Goal: Task Accomplishment & Management: Manage account settings

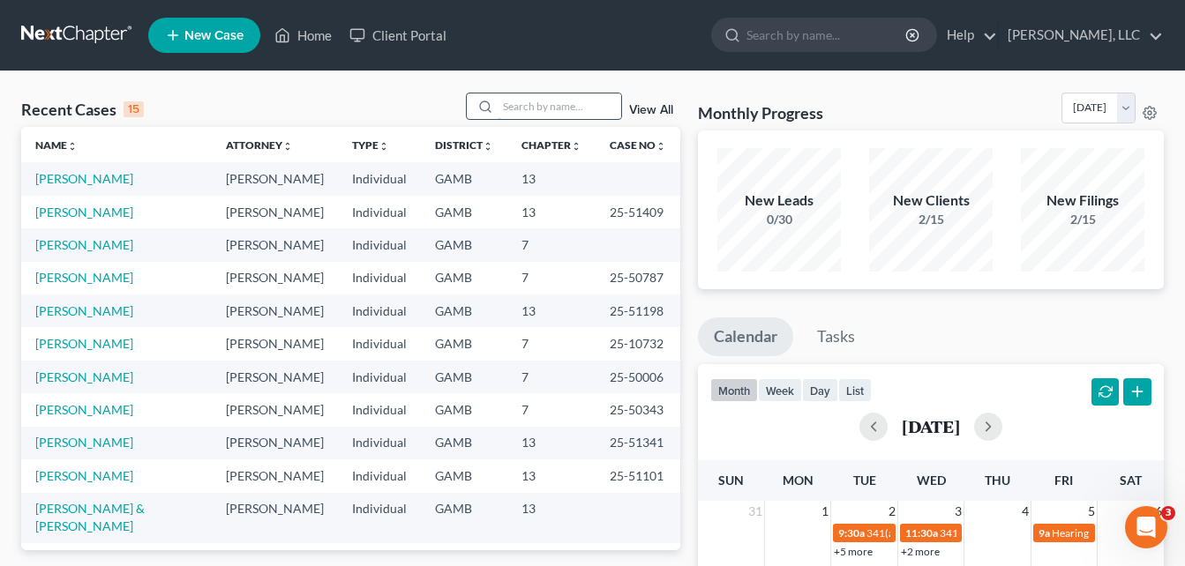
click at [528, 95] on input "search" at bounding box center [558, 107] width 123 height 26
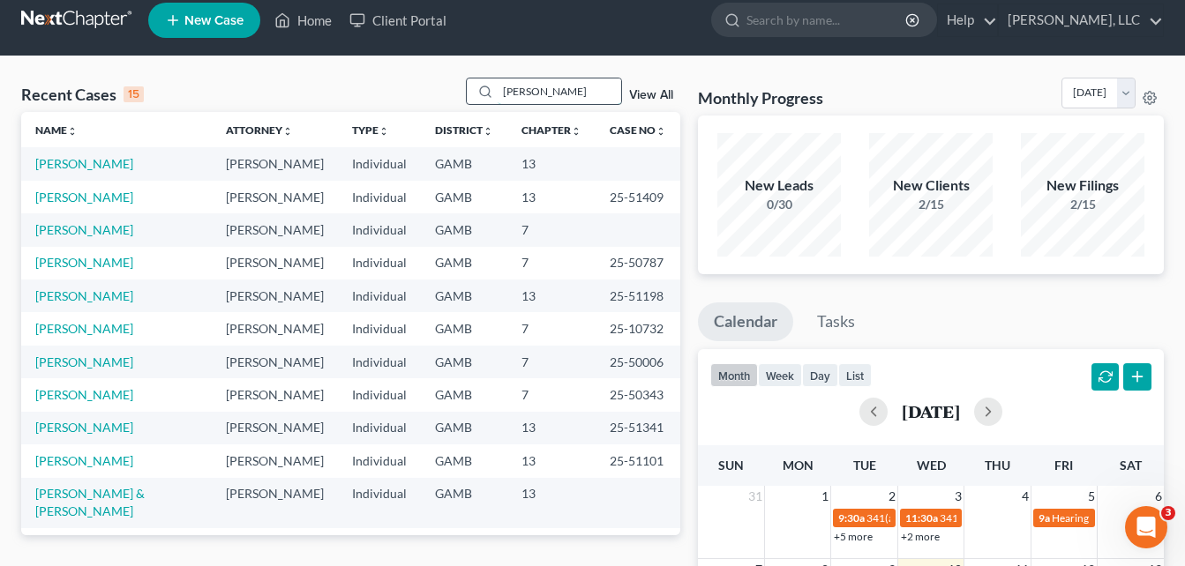
scroll to position [15, 0]
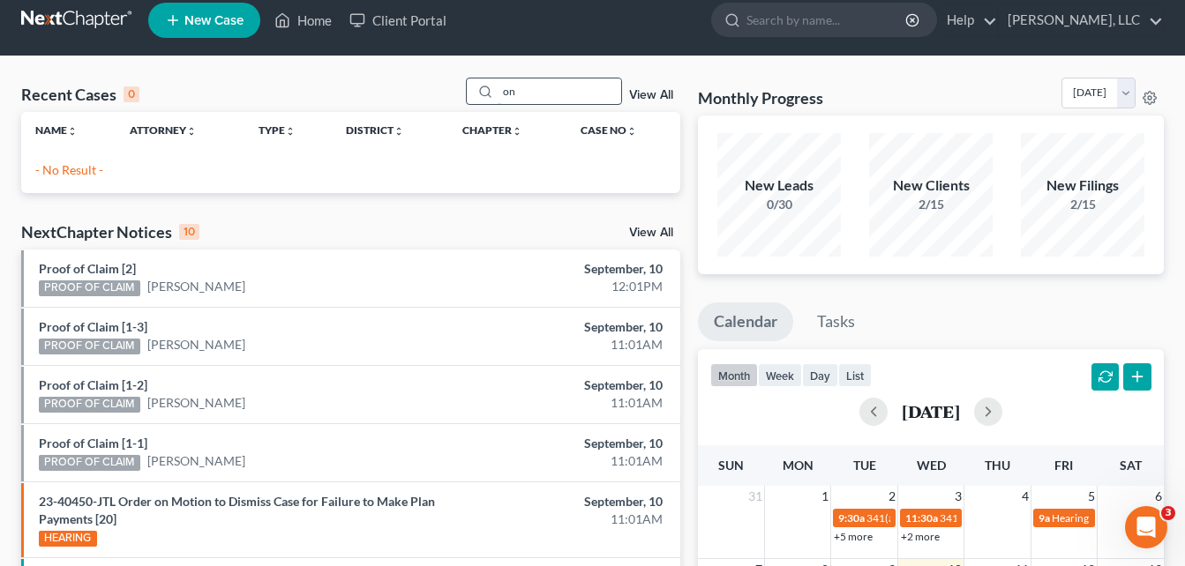
type input "o"
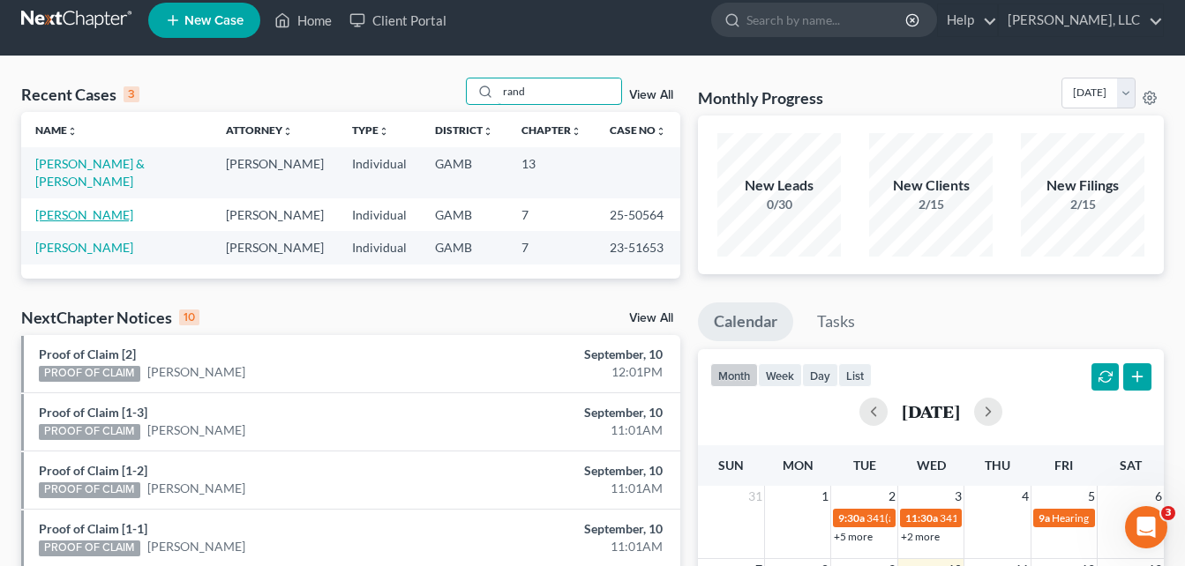
type input "rand"
click at [120, 207] on link "[PERSON_NAME]" at bounding box center [84, 214] width 98 height 15
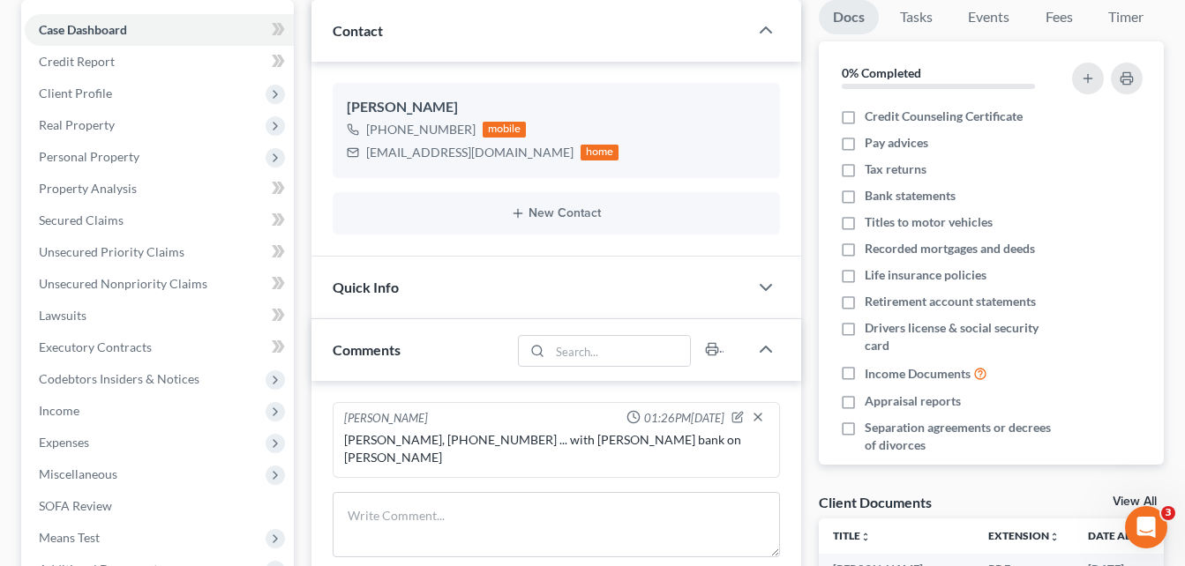
scroll to position [176, 0]
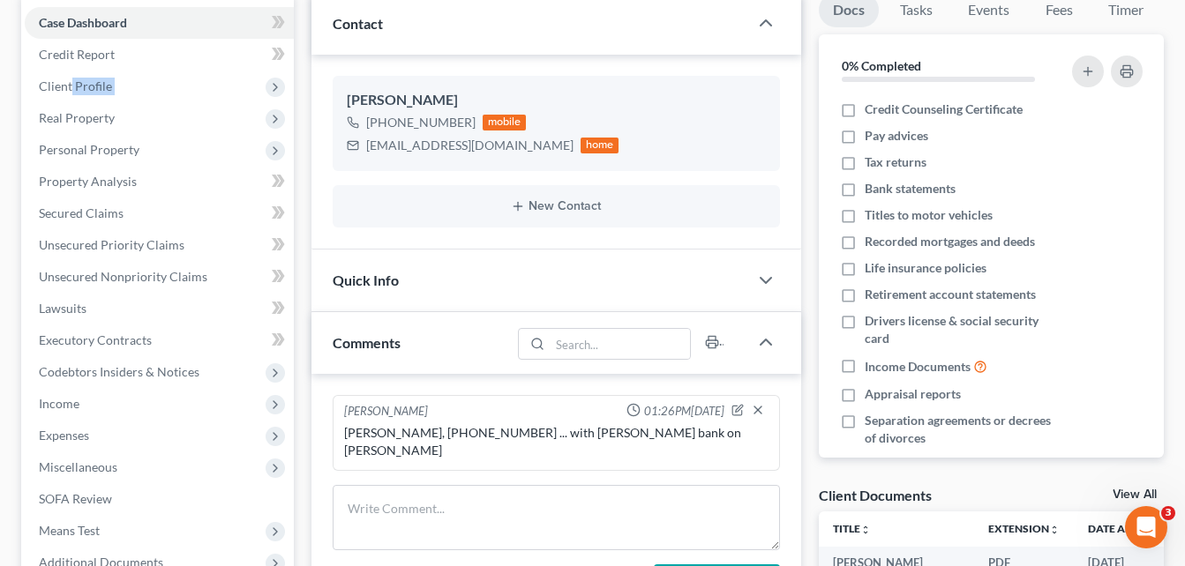
drag, startPoint x: 72, startPoint y: 89, endPoint x: 12, endPoint y: 123, distance: 69.1
click at [12, 123] on div "Case Dashboard Payments Invoices Payments Payments Credit Report Client Profile" at bounding box center [157, 443] width 290 height 900
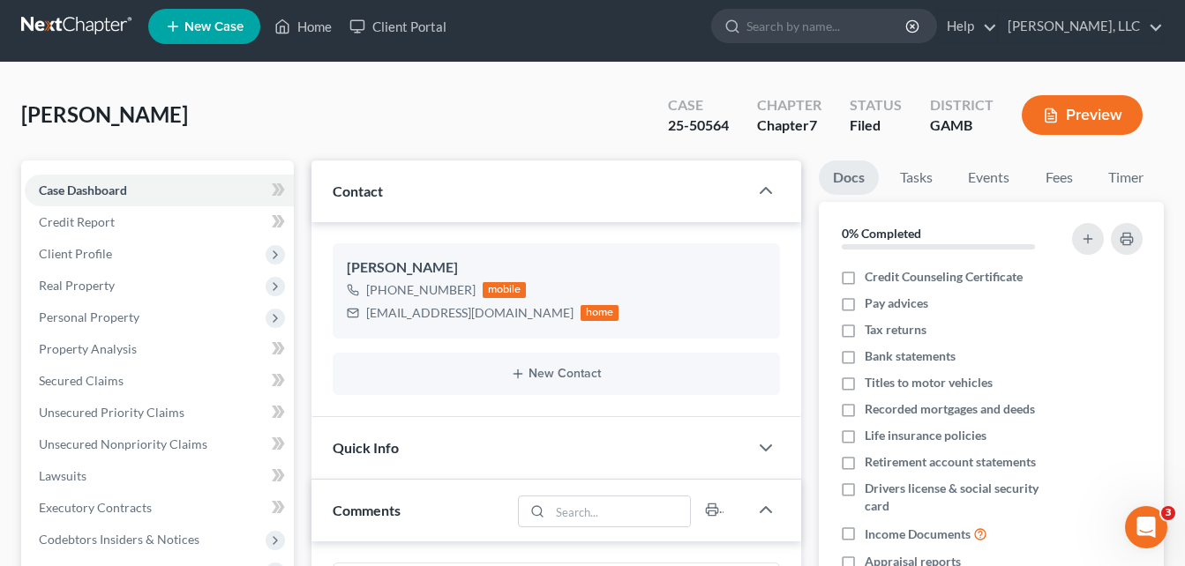
scroll to position [0, 0]
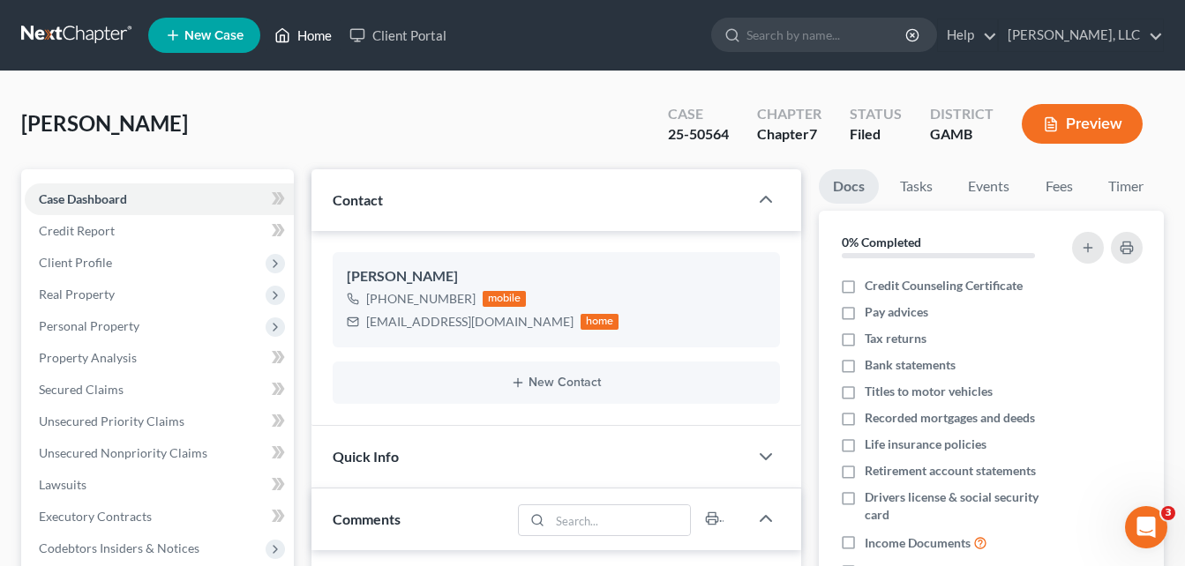
click at [312, 37] on link "Home" at bounding box center [303, 35] width 75 height 32
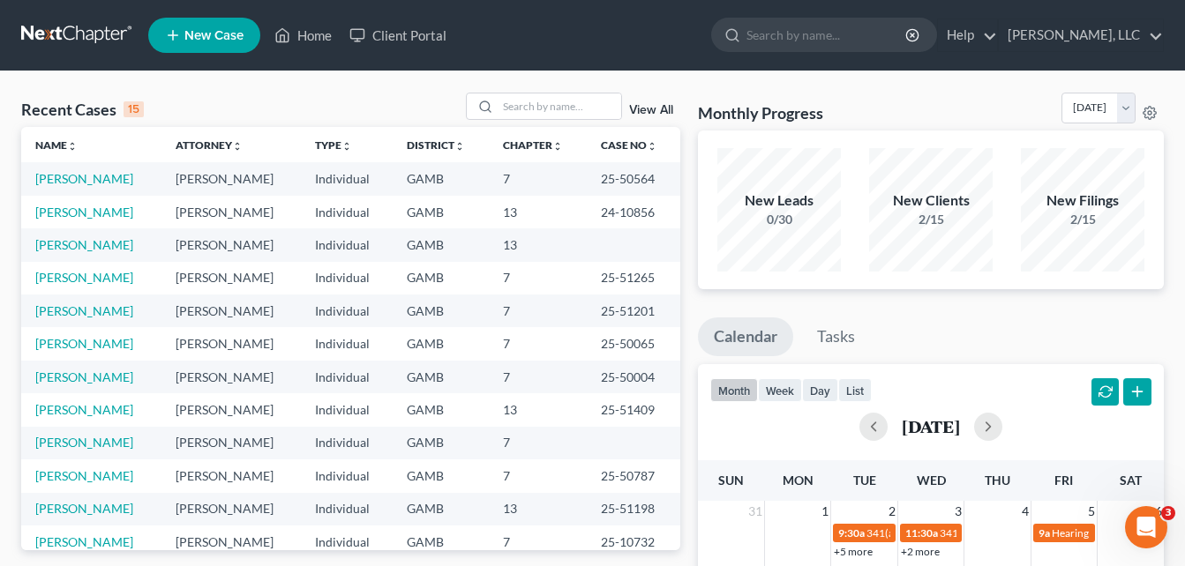
click at [112, 178] on link "[PERSON_NAME]" at bounding box center [84, 178] width 98 height 15
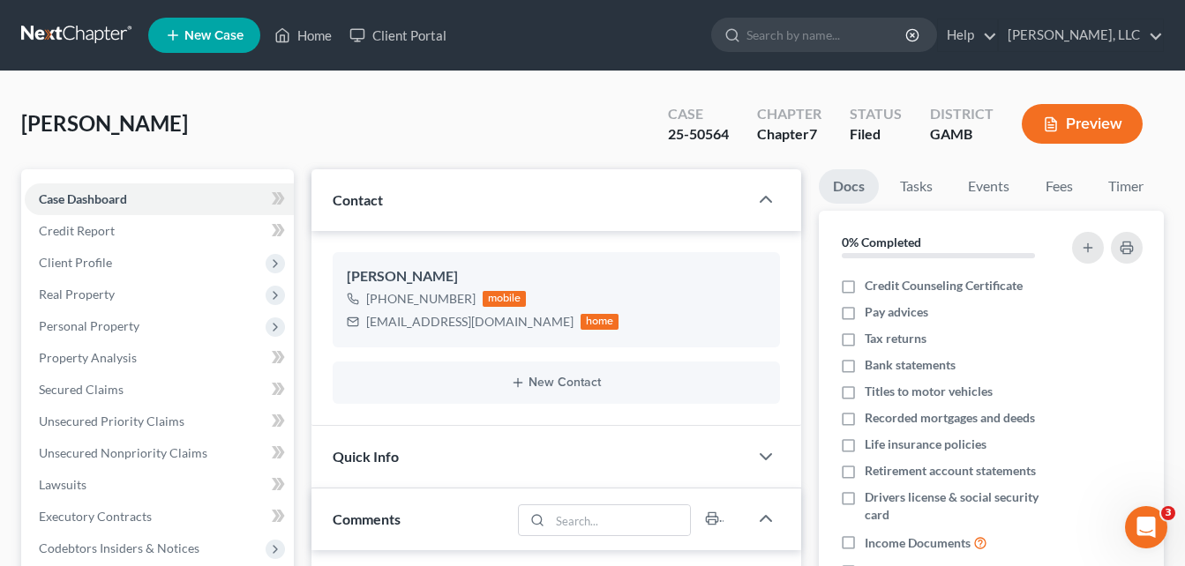
click at [315, 112] on div "[PERSON_NAME] Upgraded Case 25-50564 Chapter Chapter 7 Status Filed District [G…" at bounding box center [592, 131] width 1142 height 77
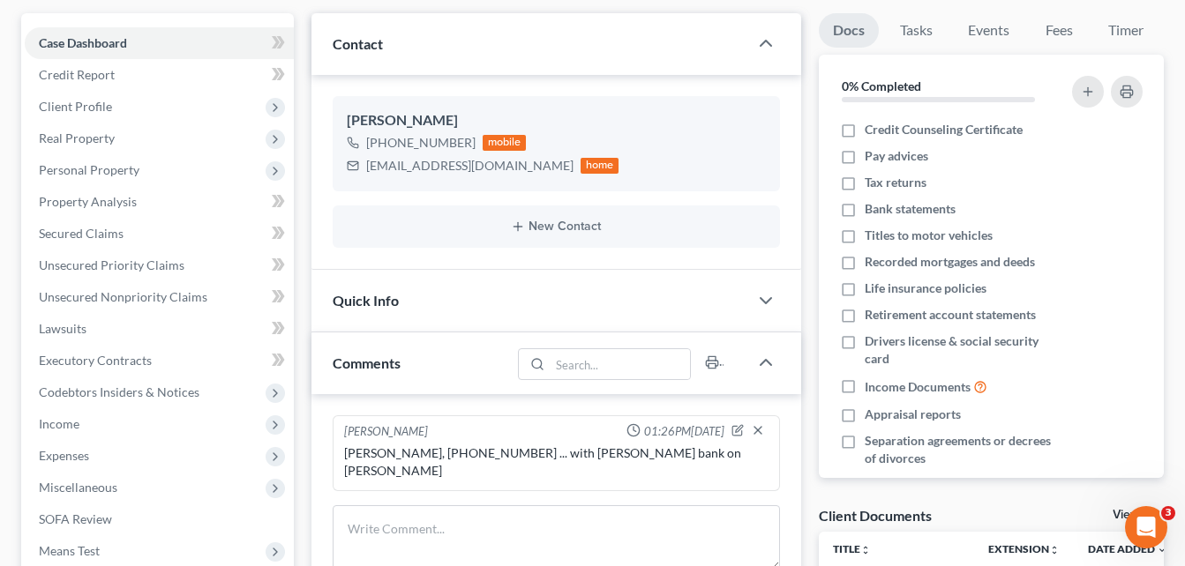
scroll to position [212, 0]
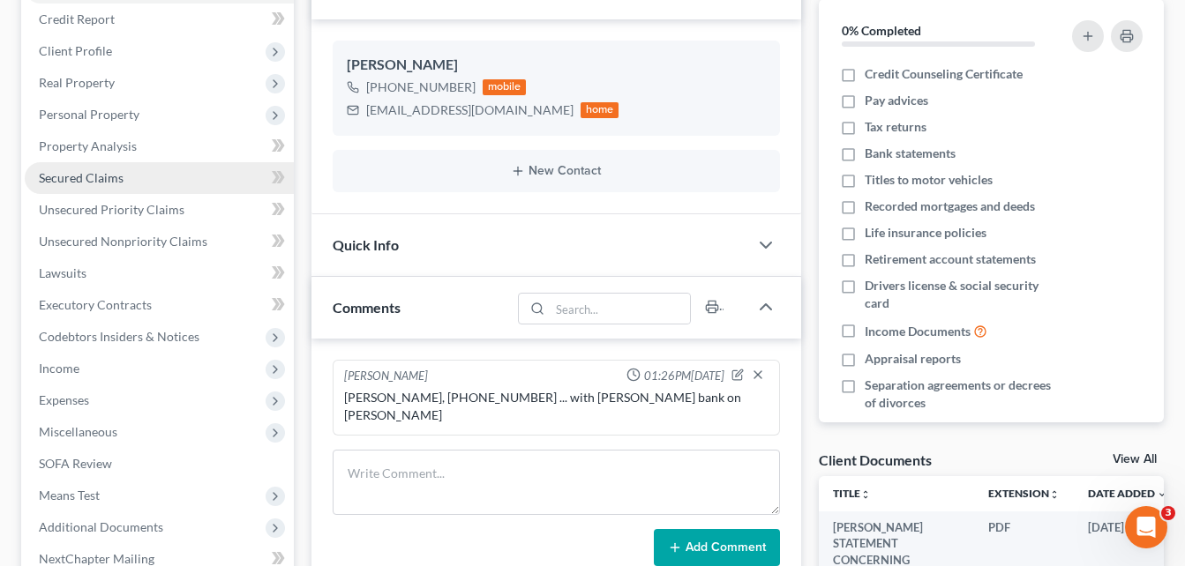
click at [75, 187] on link "Secured Claims" at bounding box center [159, 178] width 269 height 32
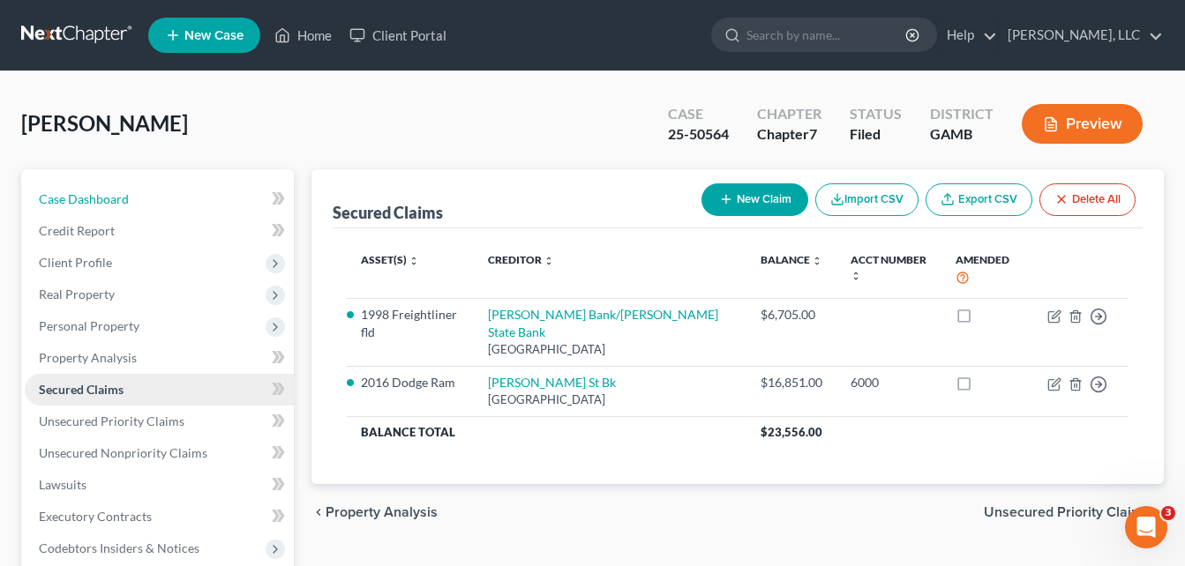
click at [75, 187] on link "Case Dashboard" at bounding box center [159, 199] width 269 height 32
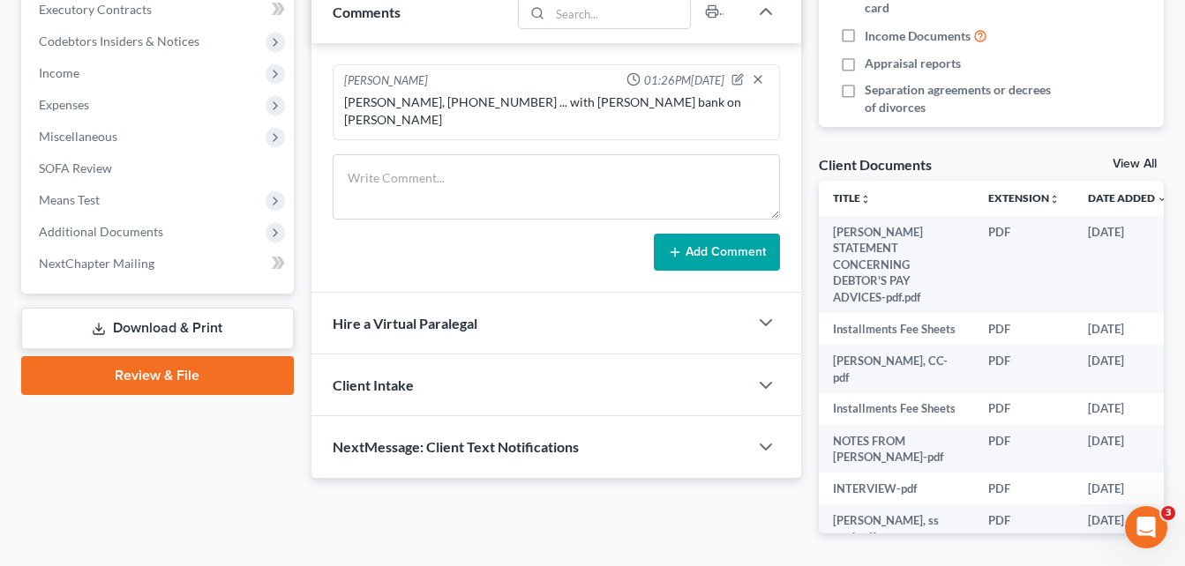
scroll to position [570, 0]
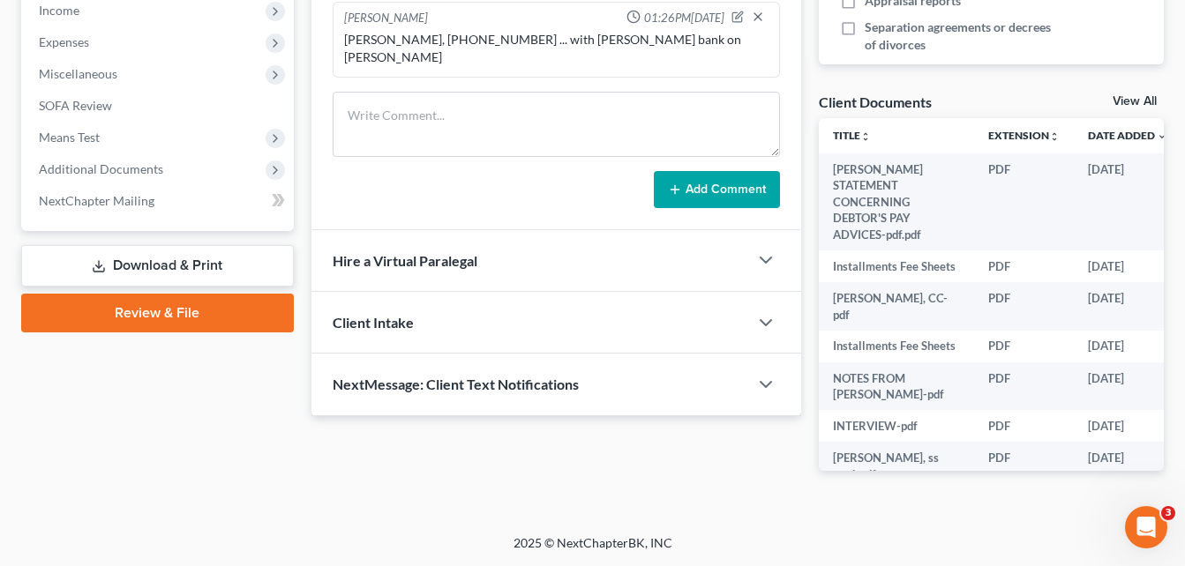
click at [104, 261] on icon at bounding box center [99, 266] width 14 height 14
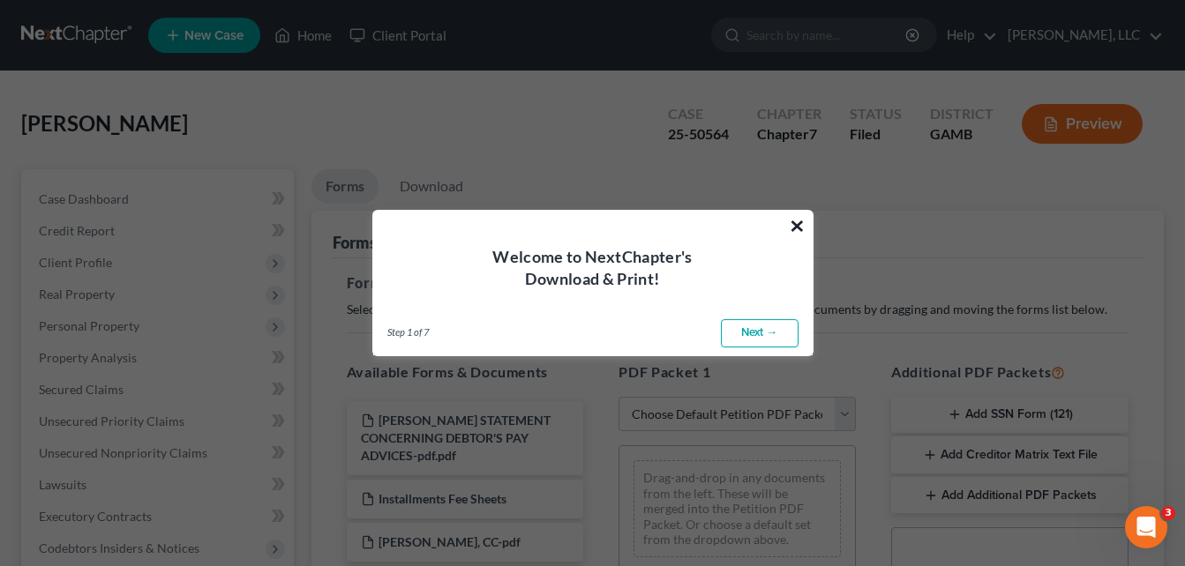
click at [804, 230] on button "×" at bounding box center [797, 226] width 17 height 28
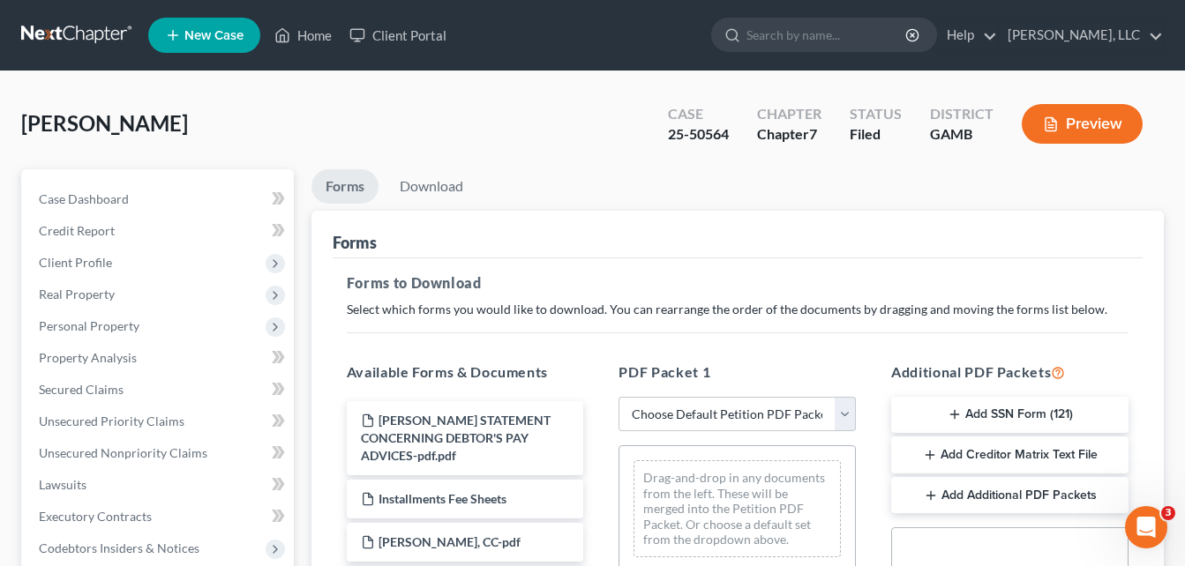
click at [1096, 126] on button "Preview" at bounding box center [1081, 124] width 121 height 40
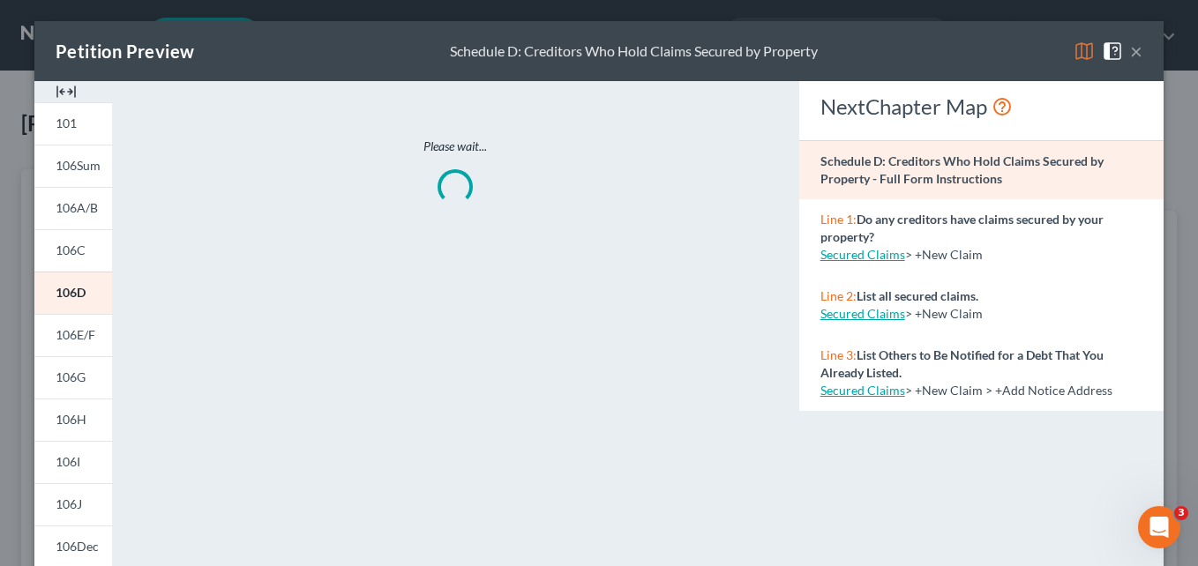
click at [64, 89] on img at bounding box center [66, 91] width 21 height 21
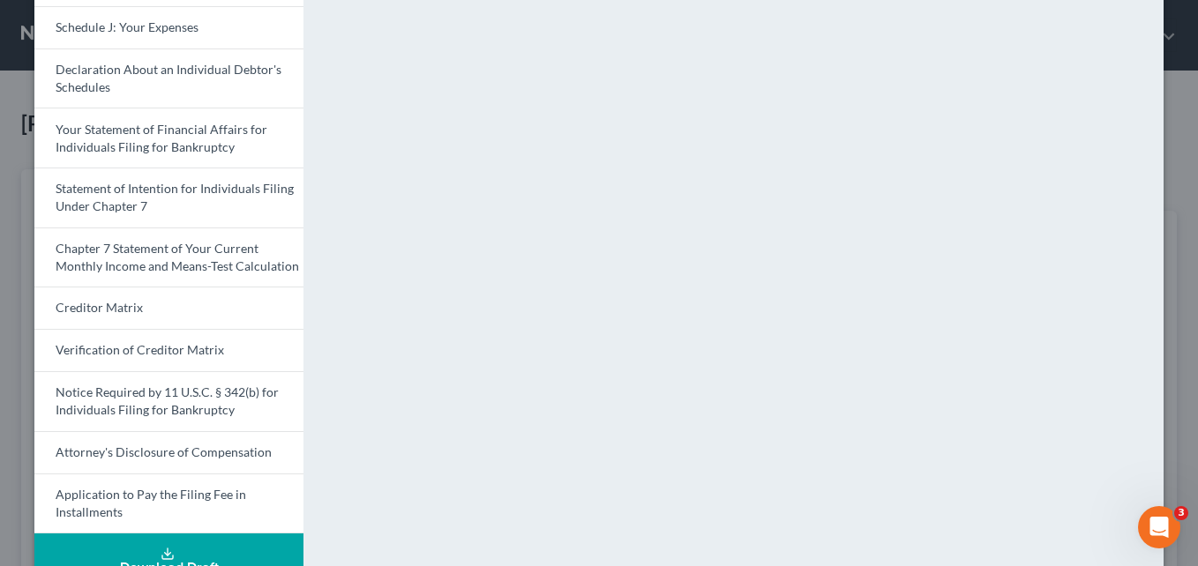
scroll to position [606, 0]
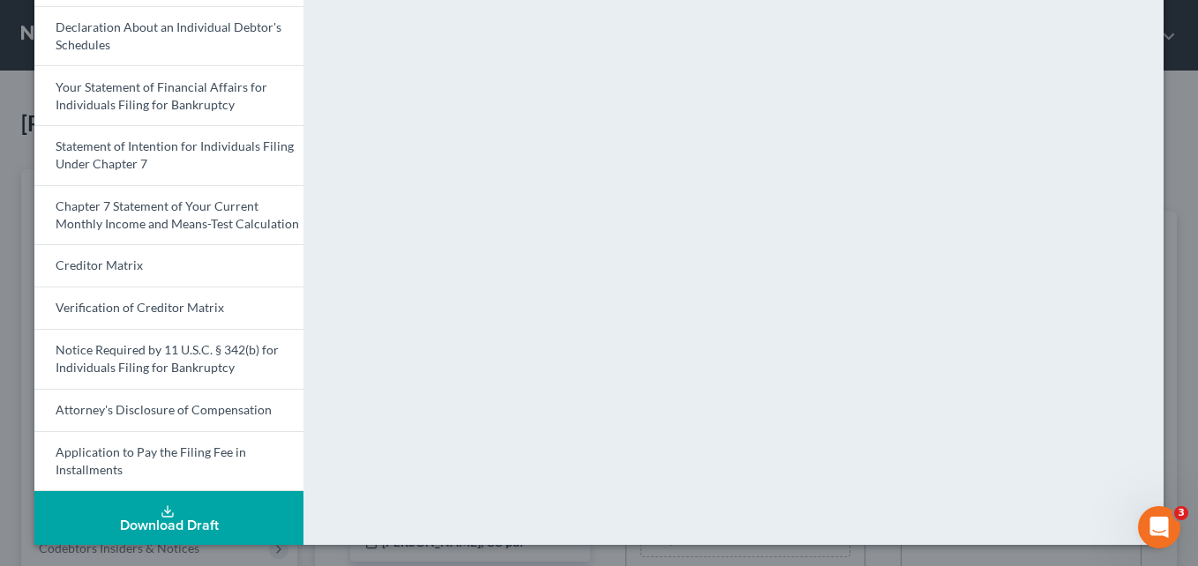
click at [194, 519] on div "Download Draft" at bounding box center [169, 526] width 241 height 14
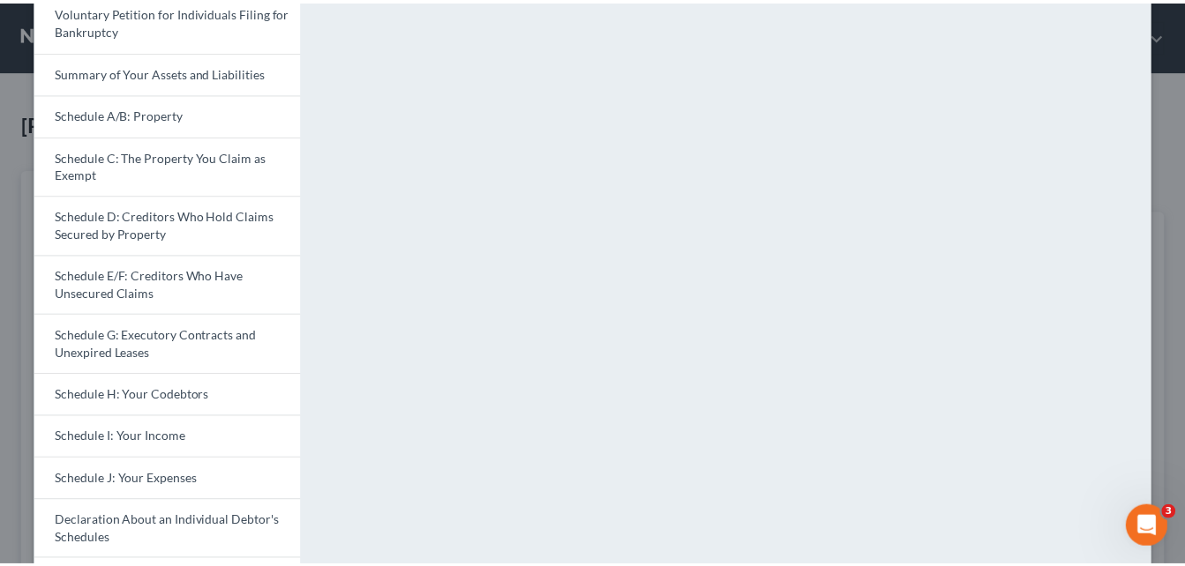
scroll to position [0, 0]
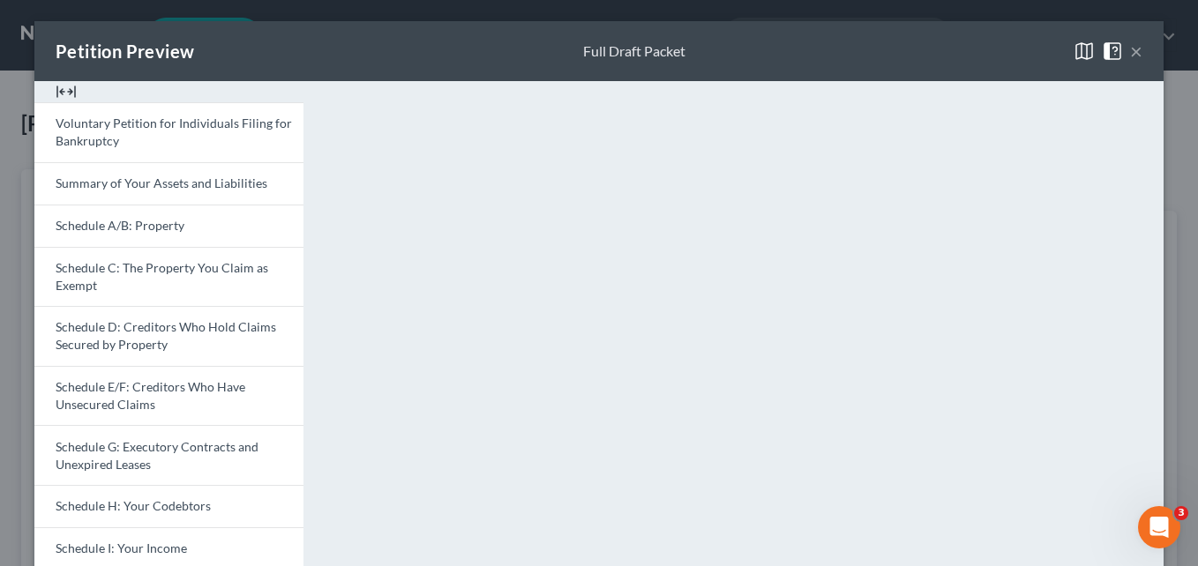
click at [1131, 57] on button "×" at bounding box center [1136, 51] width 12 height 21
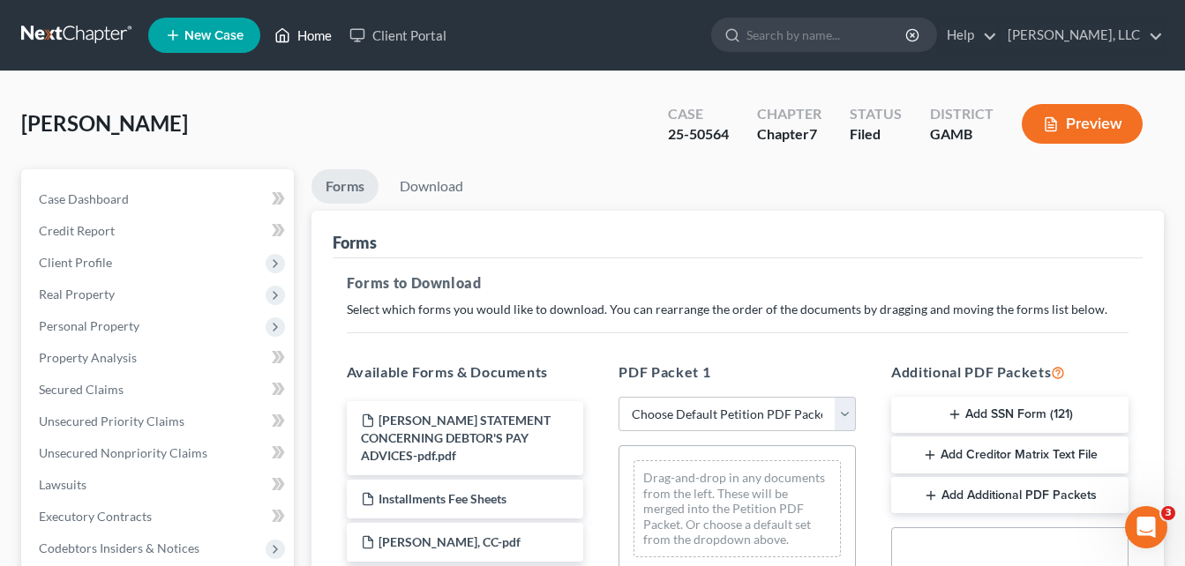
click at [310, 39] on link "Home" at bounding box center [303, 35] width 75 height 32
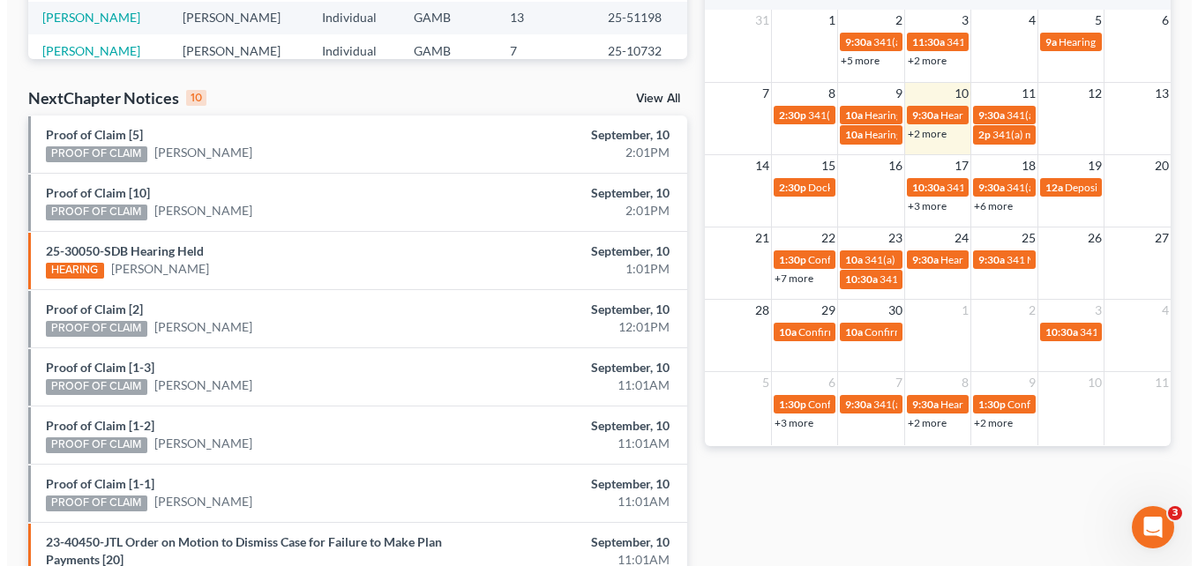
scroll to position [494, 0]
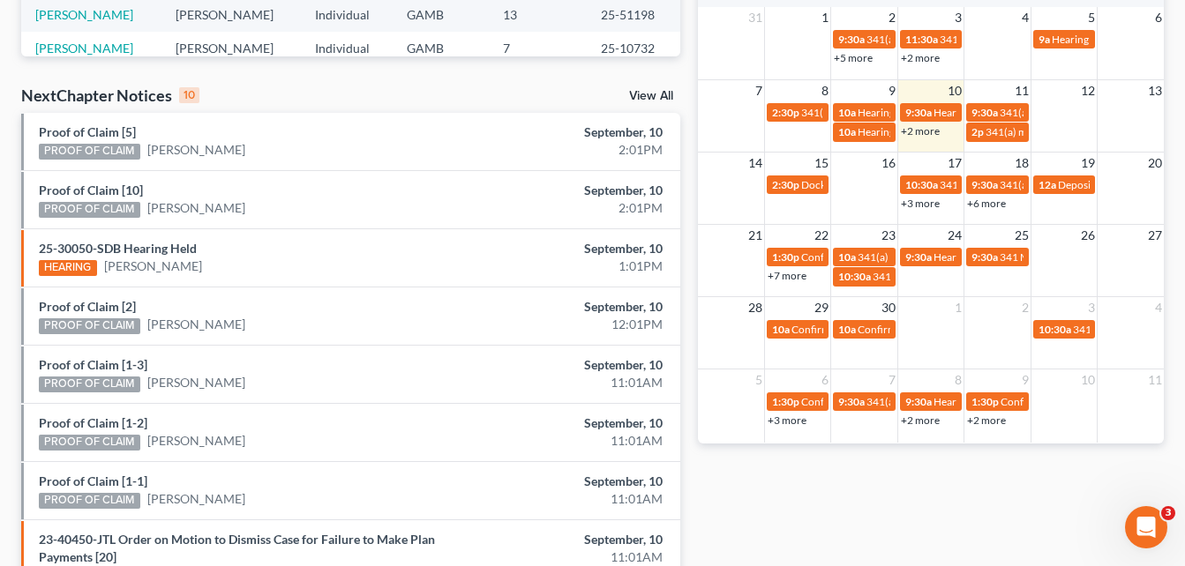
click at [922, 205] on link "+3 more" at bounding box center [920, 203] width 39 height 13
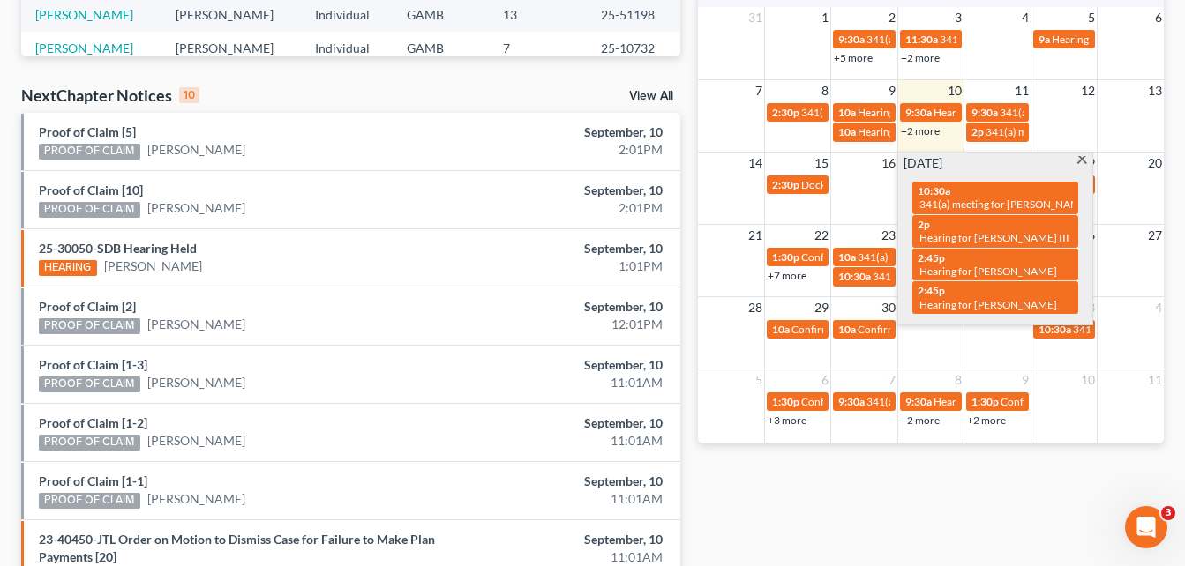
click at [1078, 159] on span at bounding box center [1081, 161] width 13 height 11
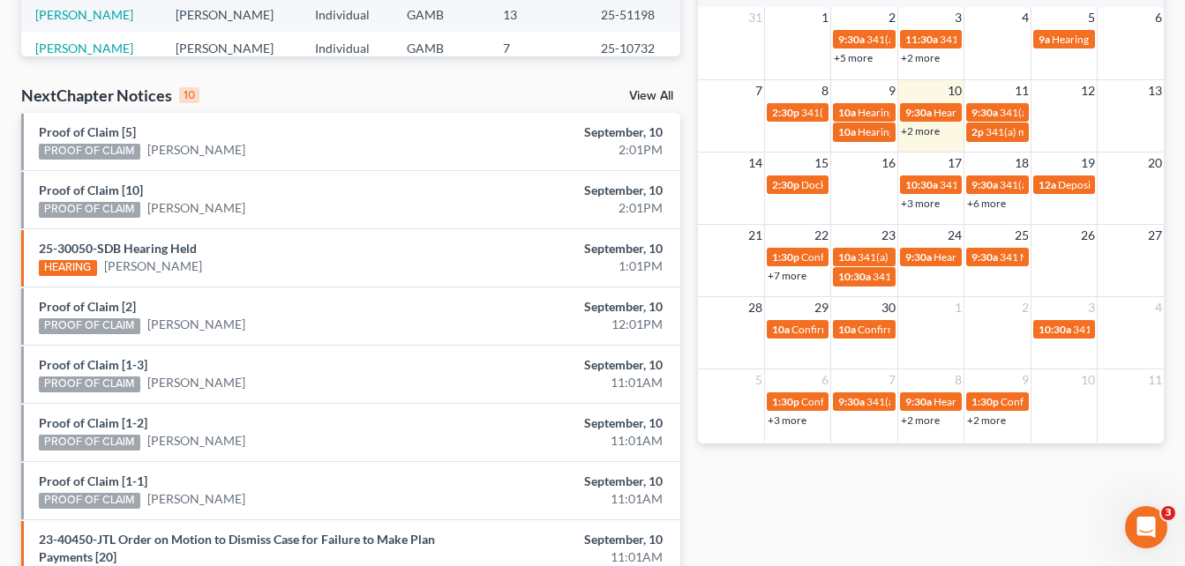
click at [987, 207] on link "+6 more" at bounding box center [986, 203] width 39 height 13
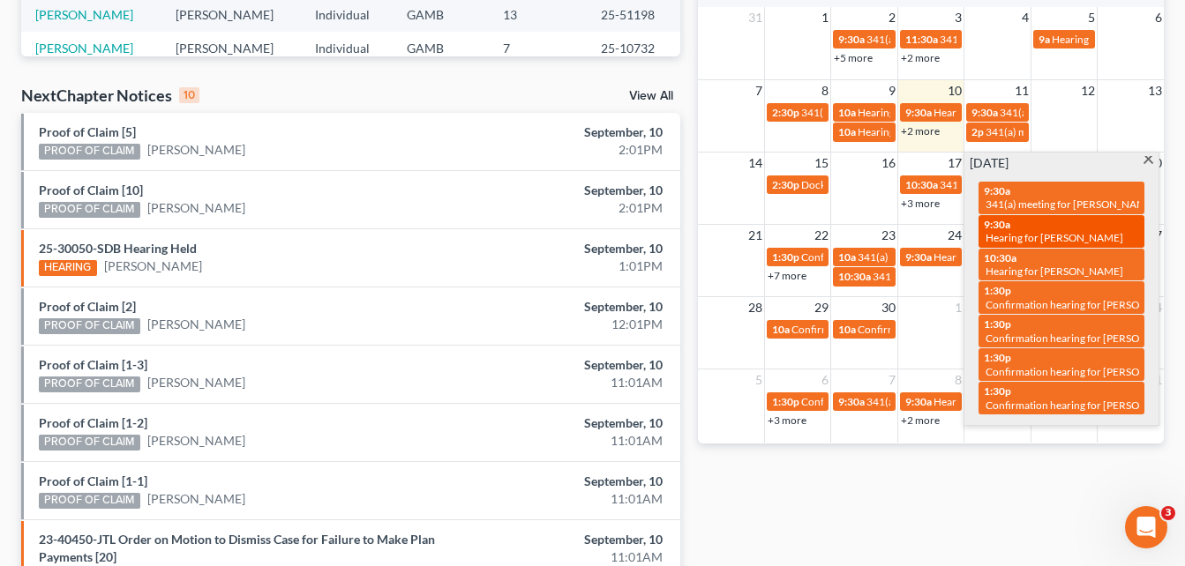
click at [1022, 231] on span "Hearing for [PERSON_NAME]" at bounding box center [1054, 237] width 138 height 13
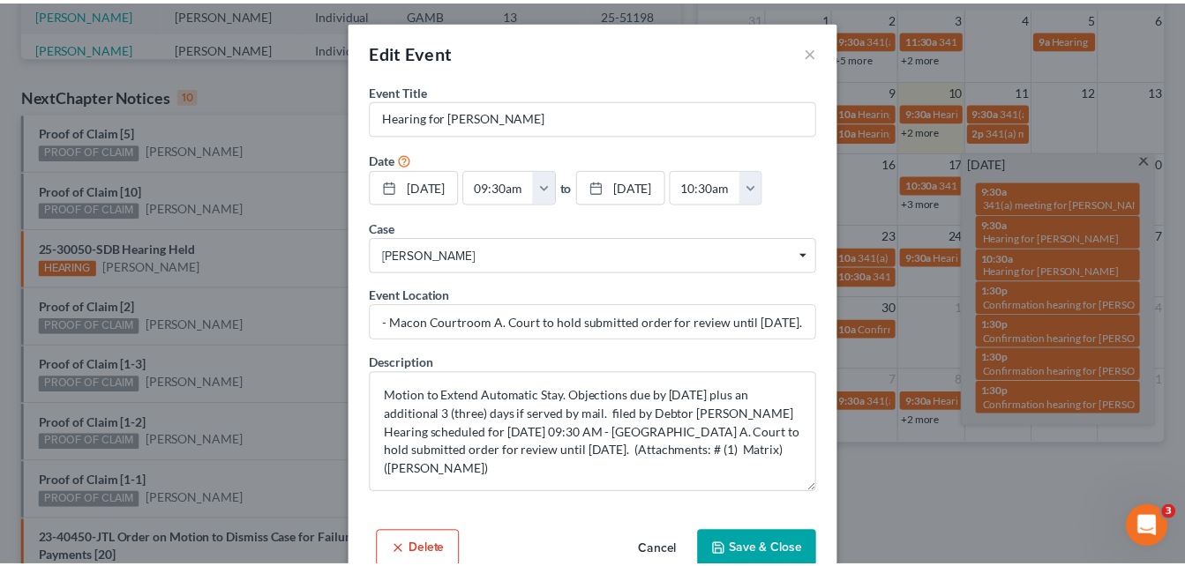
scroll to position [32, 0]
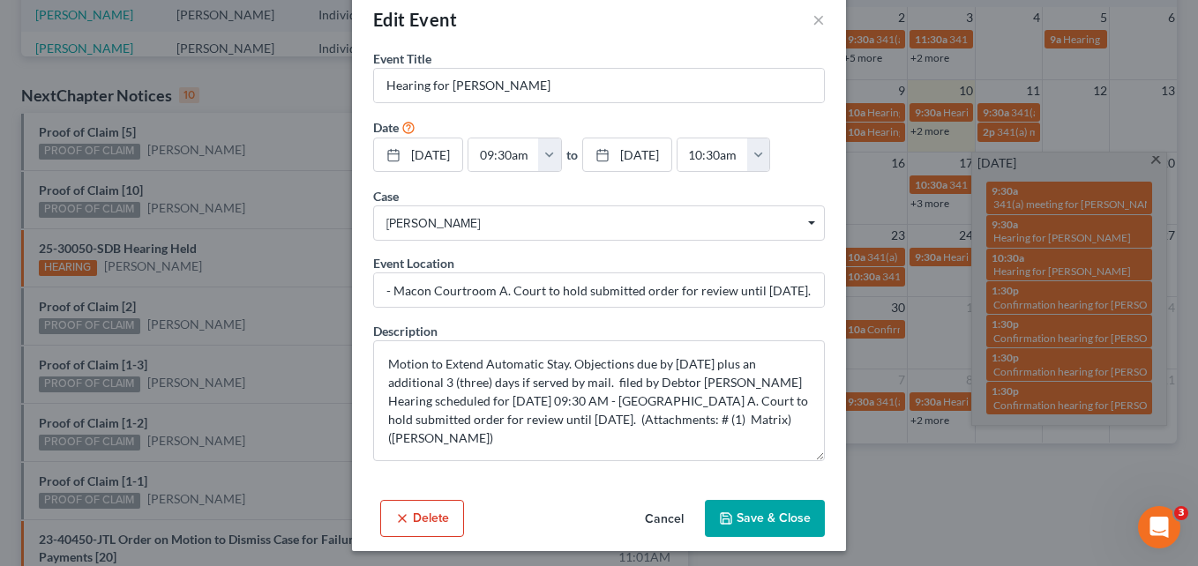
click at [823, 56] on div "Event Title * Hearing for [PERSON_NAME] Date [DATE] close Date [DATE] Time 12:0…" at bounding box center [599, 271] width 494 height 444
click at [812, 24] on button "×" at bounding box center [818, 19] width 12 height 21
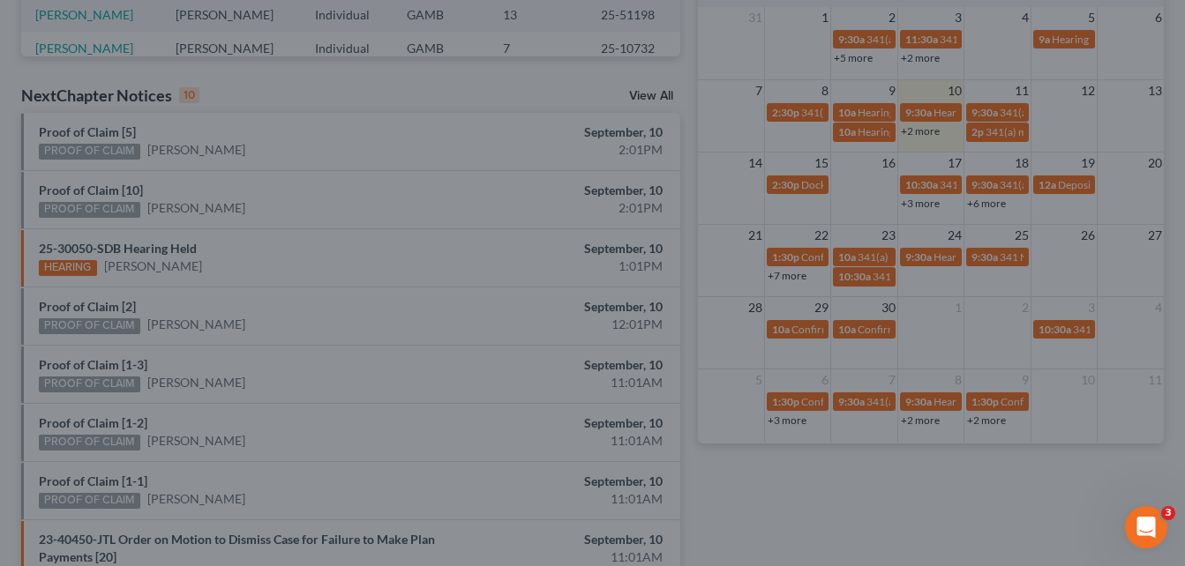
drag, startPoint x: 812, startPoint y: 24, endPoint x: 914, endPoint y: 153, distance: 165.2
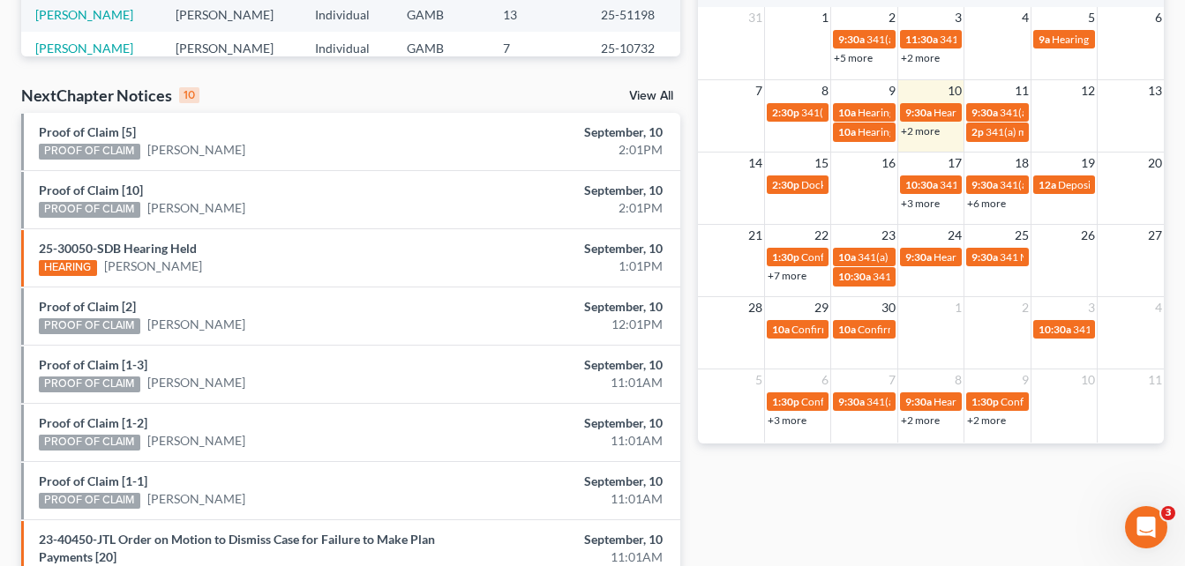
click at [993, 206] on link "+6 more" at bounding box center [986, 203] width 39 height 13
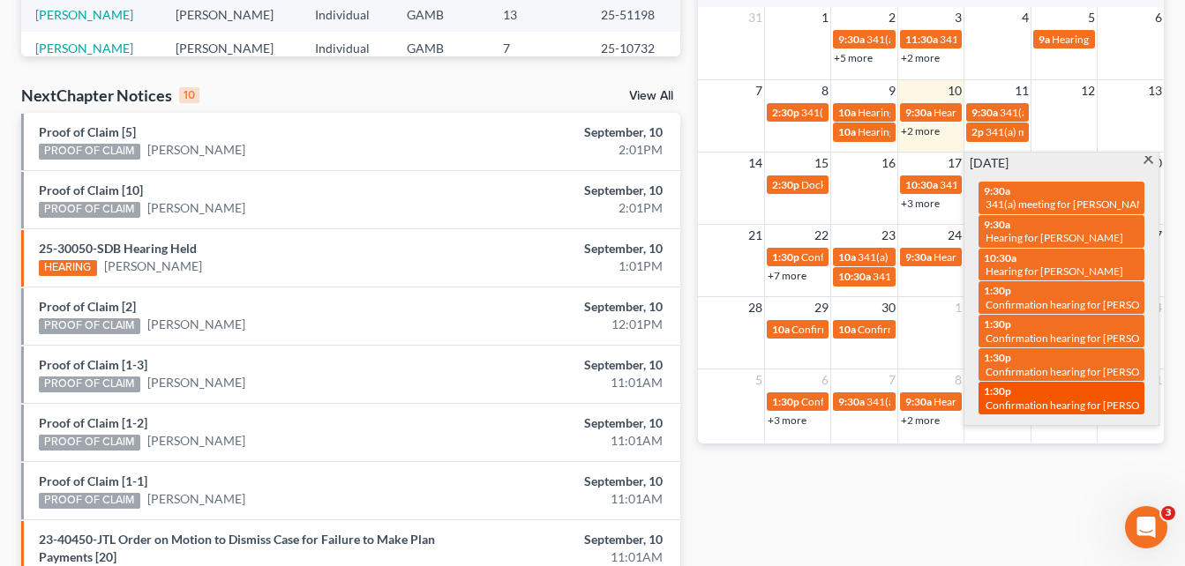
click at [1036, 376] on div "Sun Mon Tue Wed Thu Fri Sat 31 1 2 3 4 5 6 9:30a 341(a) meeting for [PERSON_NAM…" at bounding box center [931, 204] width 466 height 476
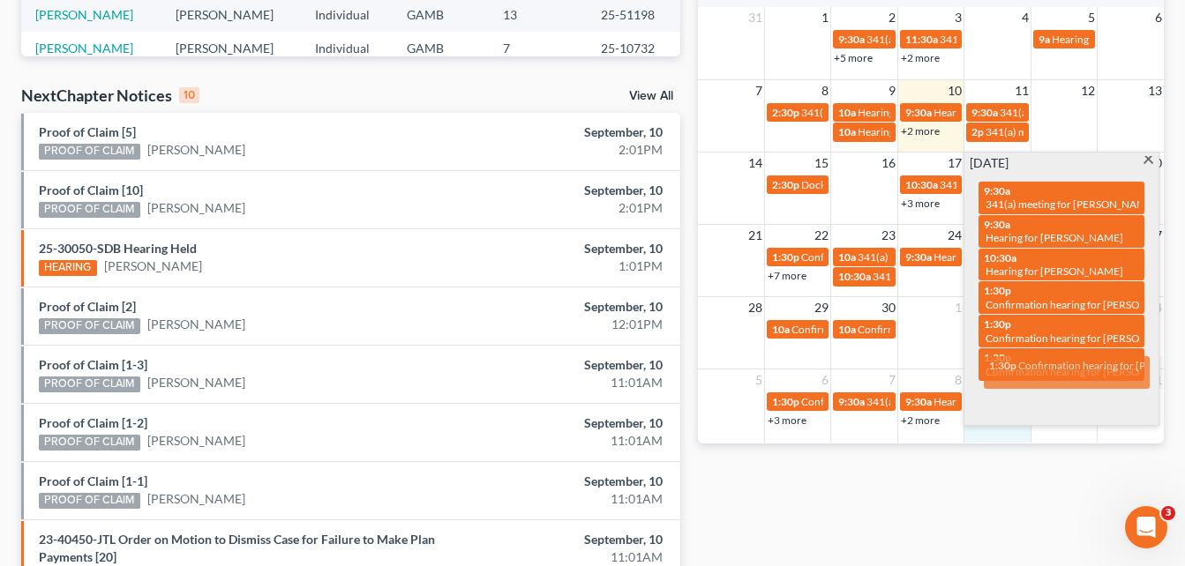
click at [1036, 376] on link "1:30p Confirmation hearing for [PERSON_NAME]" at bounding box center [1067, 372] width 166 height 33
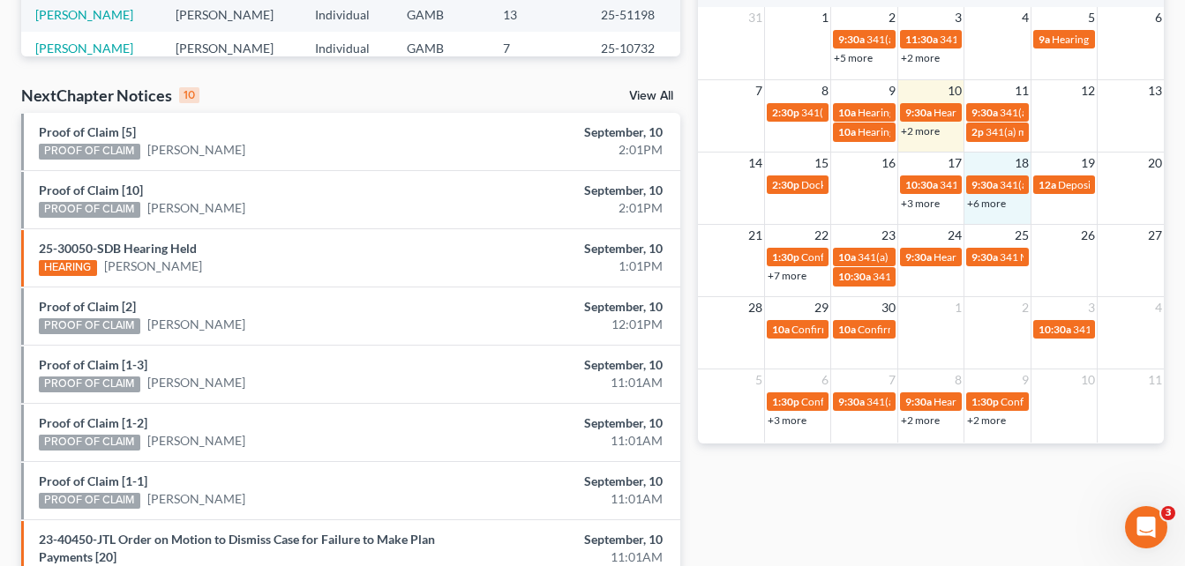
click at [982, 206] on div "+6 more" at bounding box center [996, 203] width 65 height 18
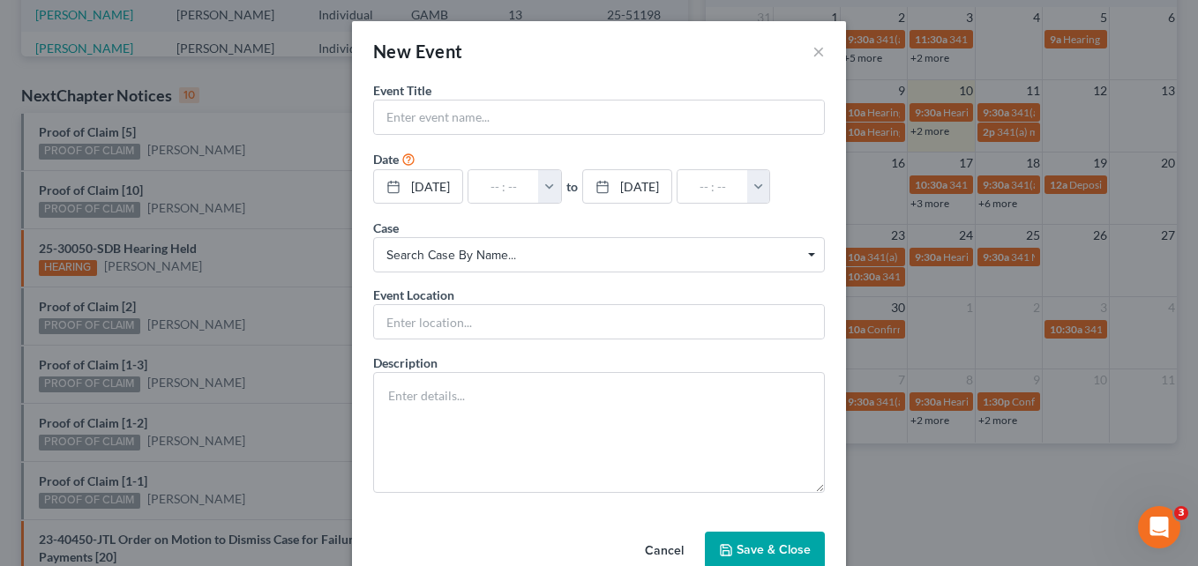
click at [982, 206] on div "New Event × Event Title * Date [DATE] close Date [DATE] Time 12:00 AM chevron_l…" at bounding box center [599, 283] width 1198 height 566
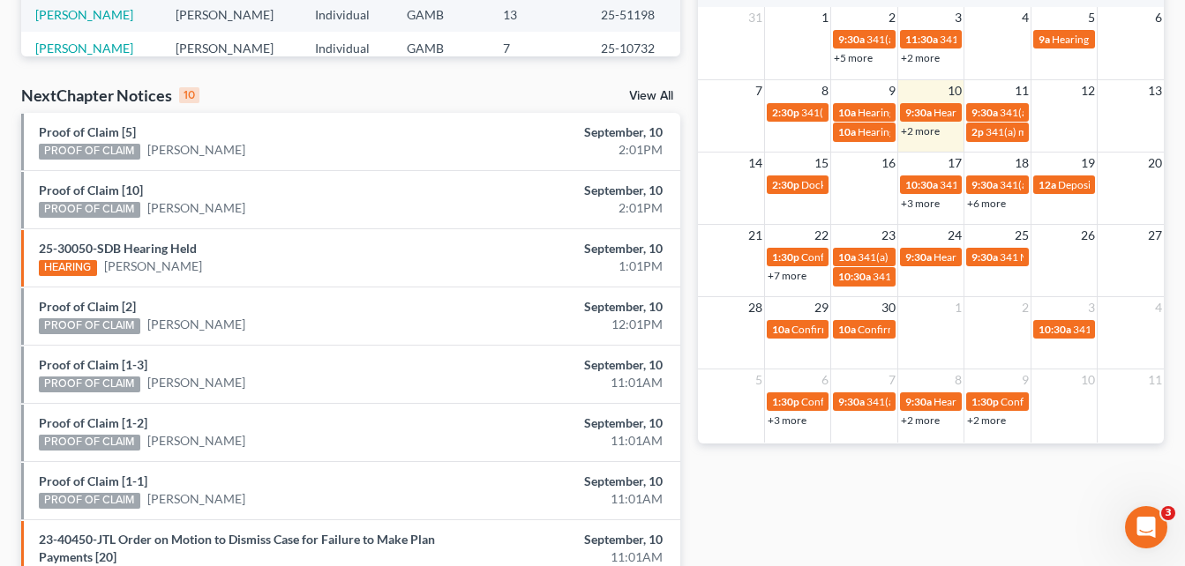
click at [982, 206] on link "+6 more" at bounding box center [986, 203] width 39 height 13
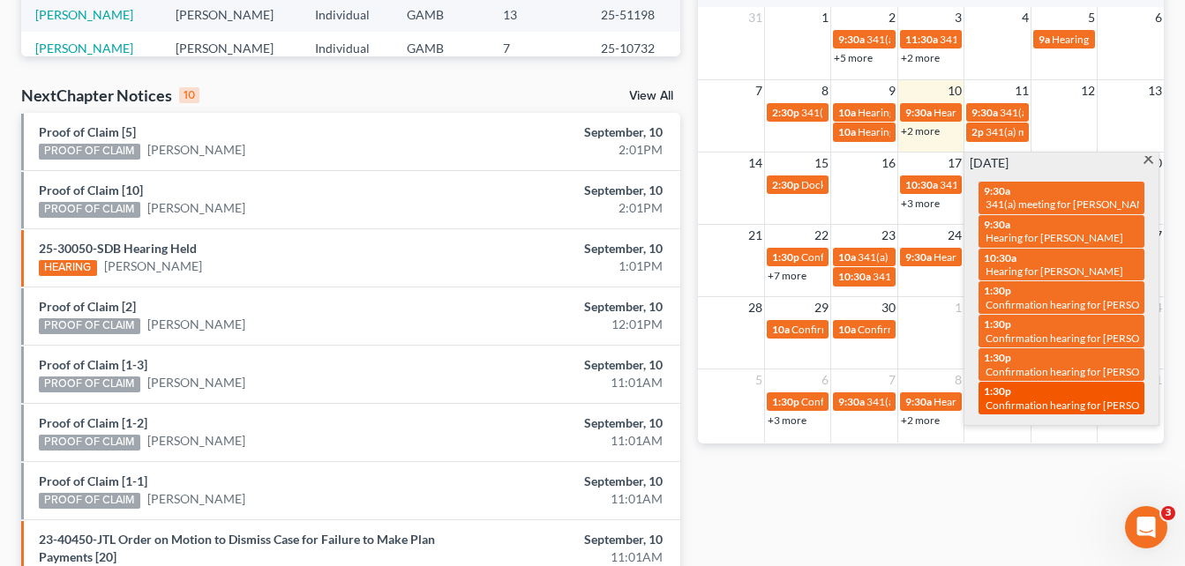
click at [1051, 399] on span "Confirmation hearing for [PERSON_NAME]" at bounding box center [1085, 405] width 200 height 13
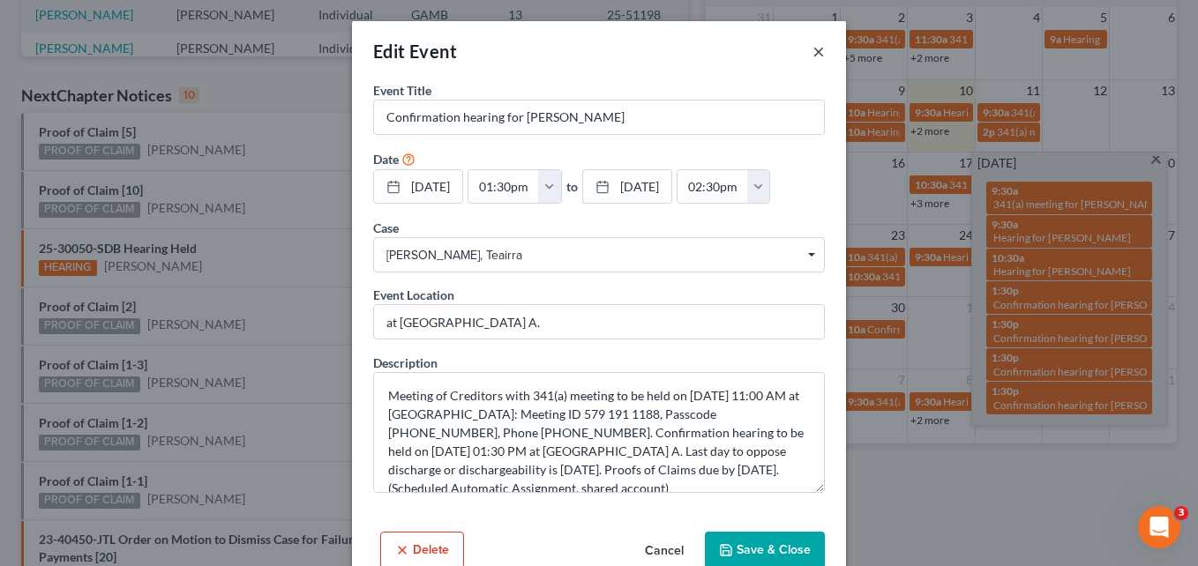
click at [812, 51] on button "×" at bounding box center [818, 51] width 12 height 21
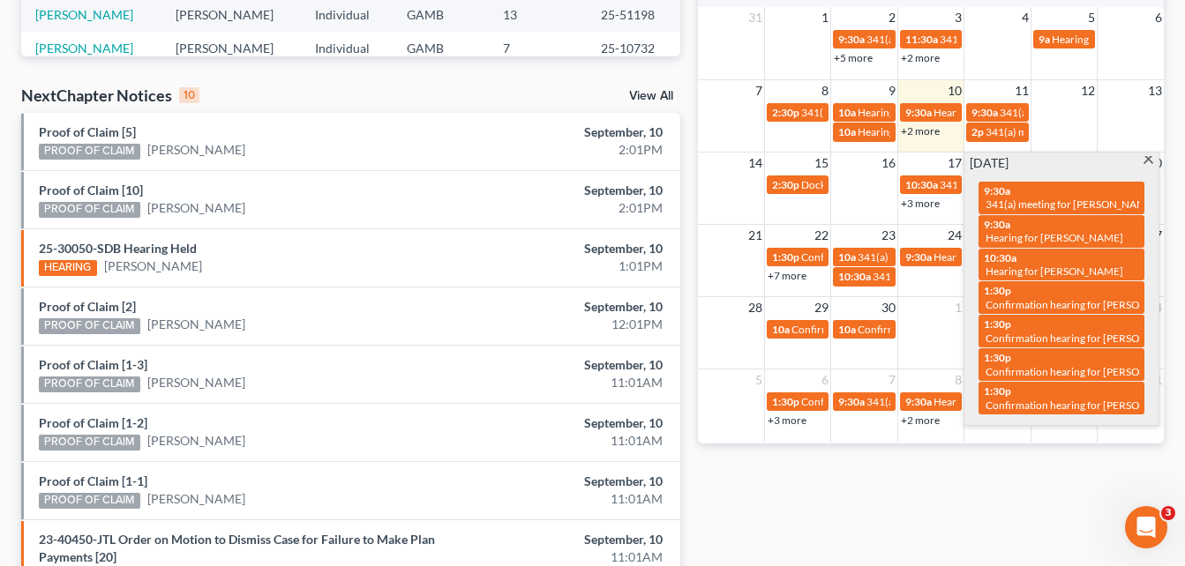
click at [971, 494] on div "Monthly Progress Bankruptcy Bankruptcy [DATE] [DATE] [DATE] [DATE] [DATE] [DATE…" at bounding box center [930, 169] width 483 height 1141
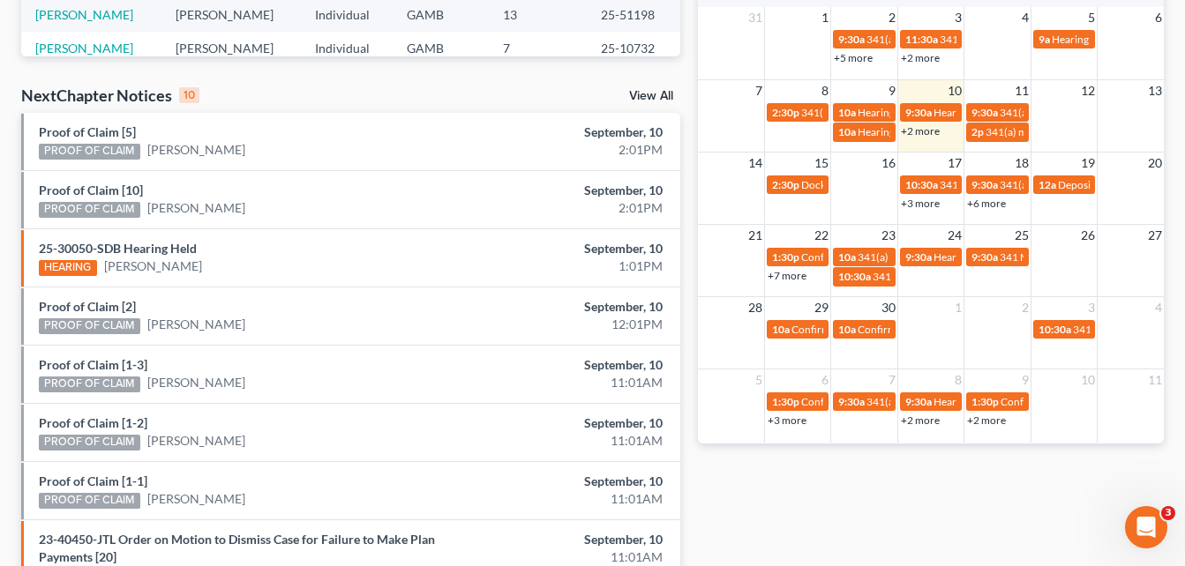
click at [992, 207] on link "+6 more" at bounding box center [986, 203] width 39 height 13
